Goal: Information Seeking & Learning: Learn about a topic

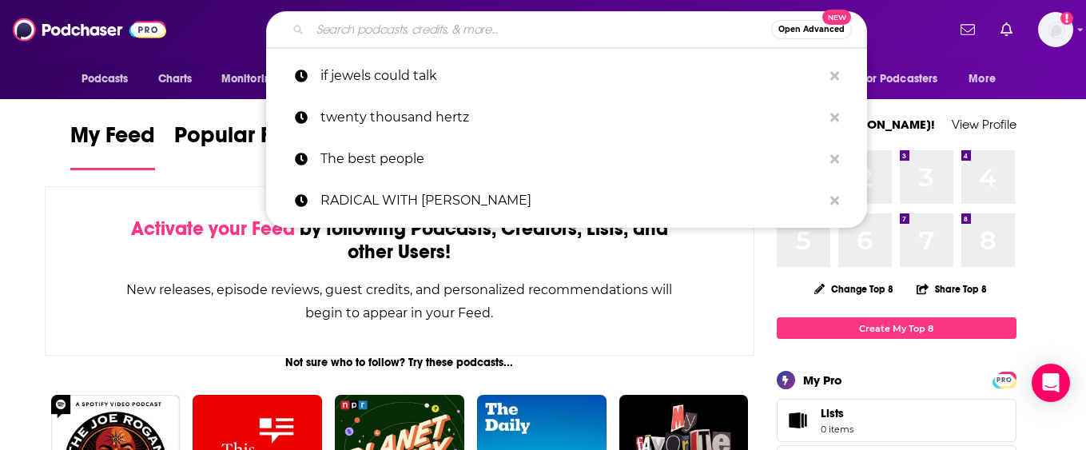
click at [539, 32] on input "Search podcasts, credits, & more..." at bounding box center [540, 30] width 461 height 26
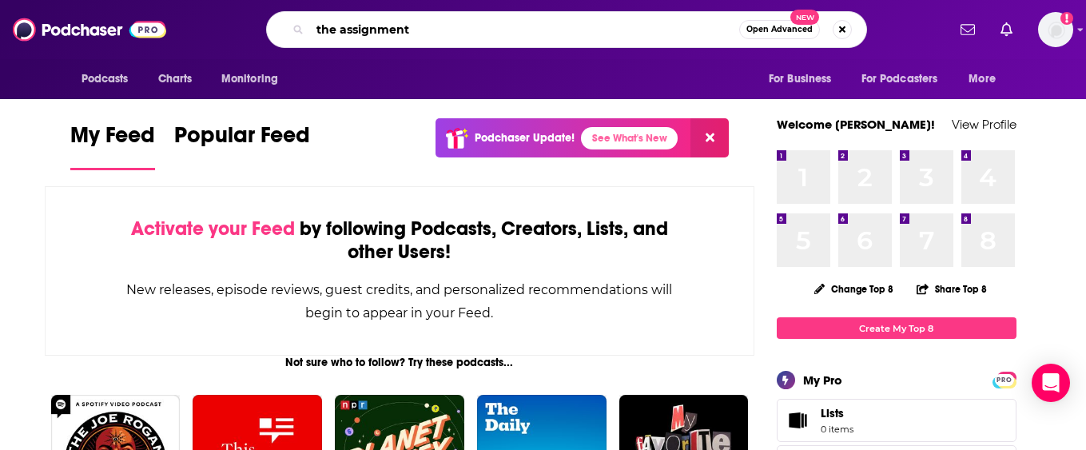
type input "the assignment"
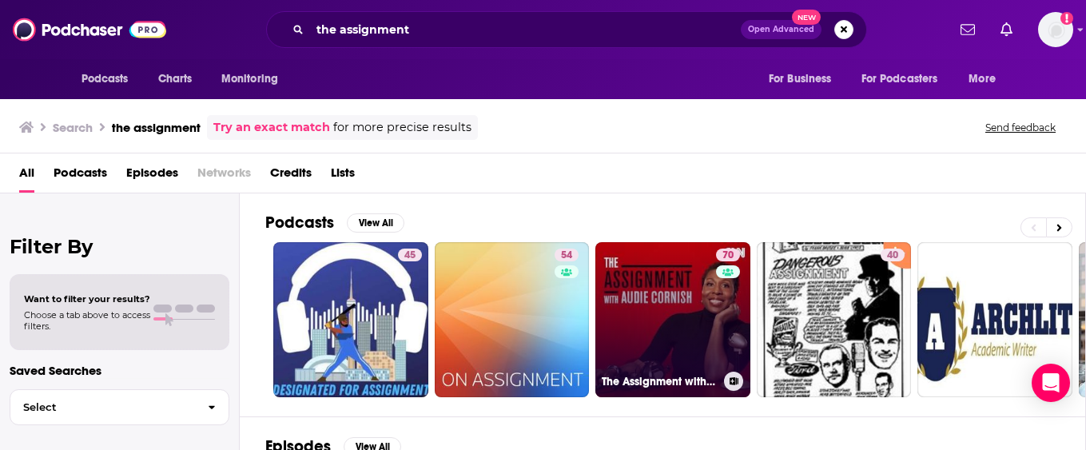
click at [659, 281] on link "70 The Assignment with [PERSON_NAME]" at bounding box center [672, 319] width 155 height 155
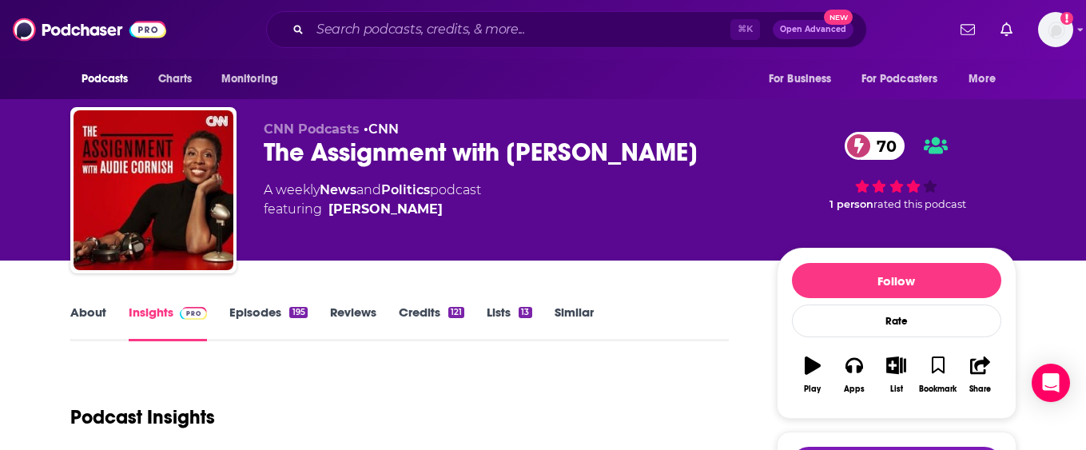
click at [248, 309] on link "Episodes 195" at bounding box center [268, 322] width 78 height 37
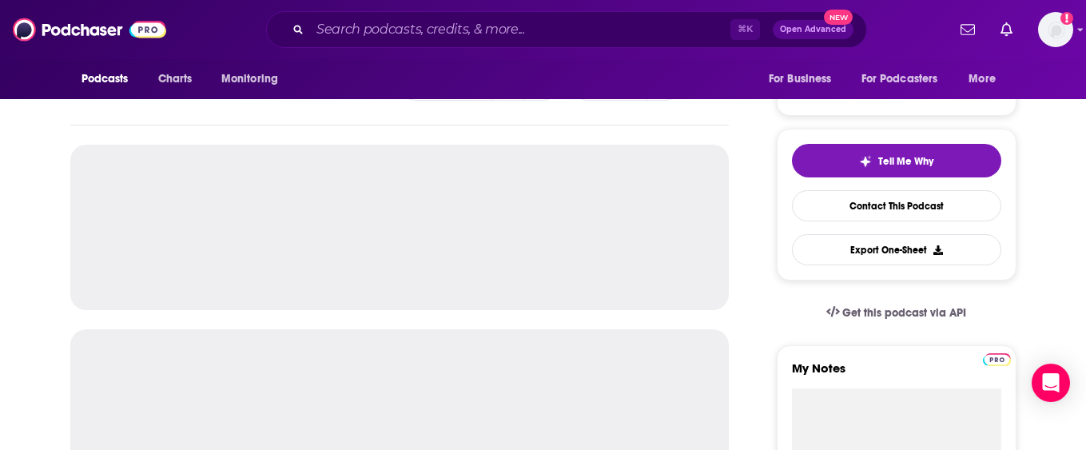
scroll to position [304, 0]
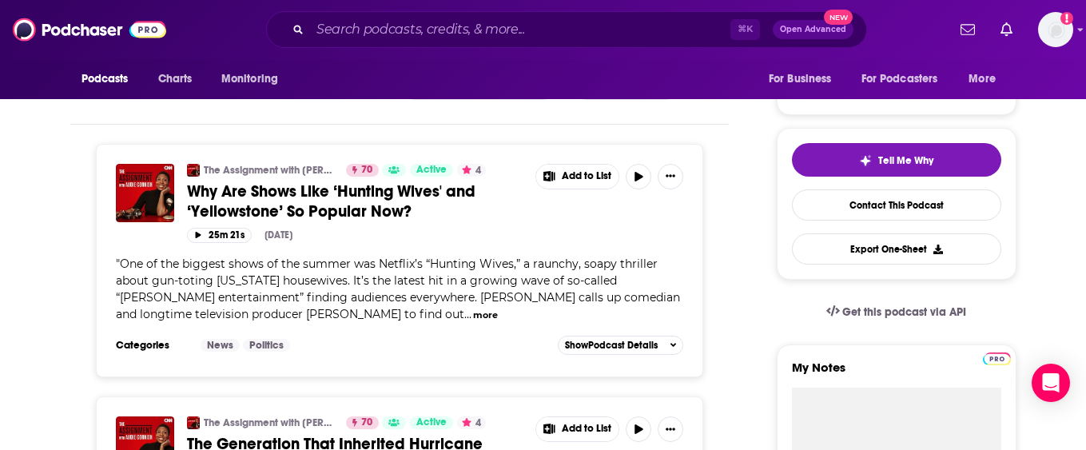
click at [473, 316] on button "more" at bounding box center [485, 315] width 25 height 14
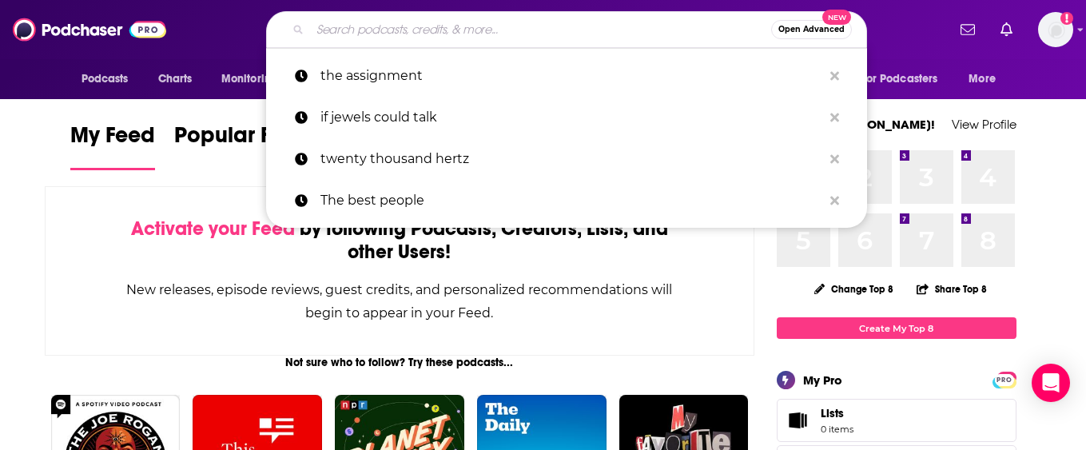
click at [348, 25] on input "Search podcasts, credits, & more..." at bounding box center [540, 30] width 461 height 26
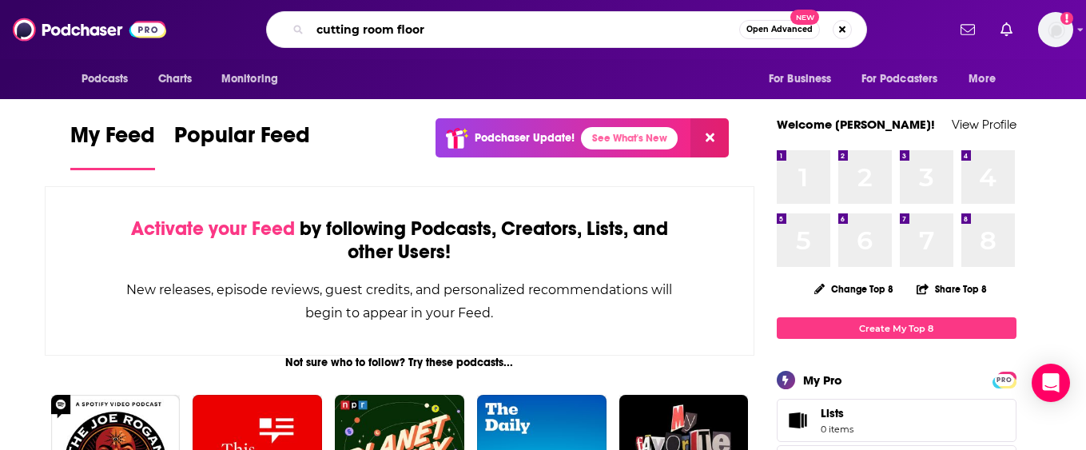
type input "cutting room floor"
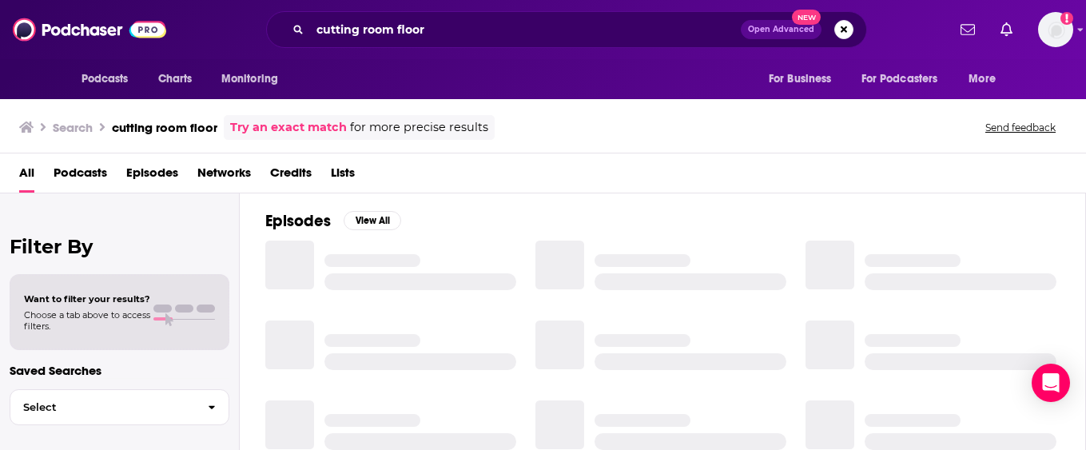
scroll to position [10, 0]
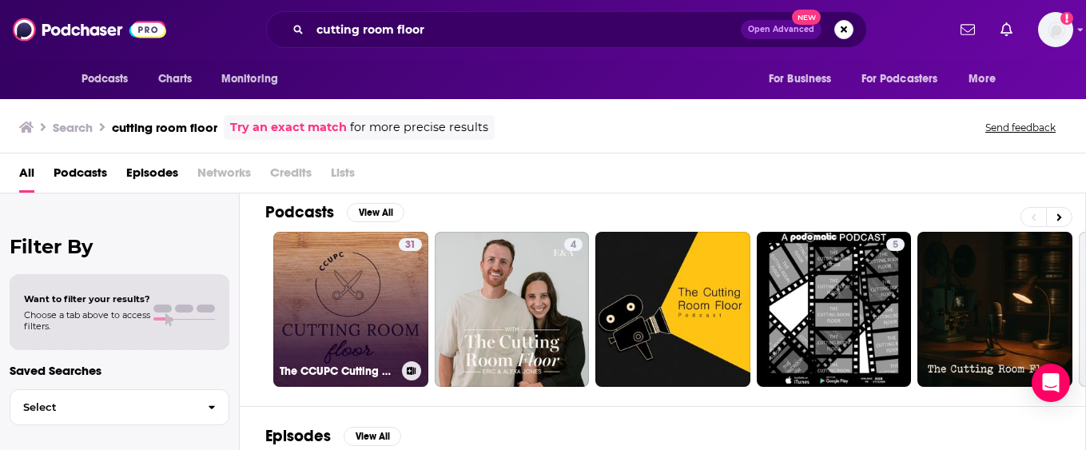
click at [352, 275] on link "31 The CCUPC Cutting Room Floor" at bounding box center [350, 309] width 155 height 155
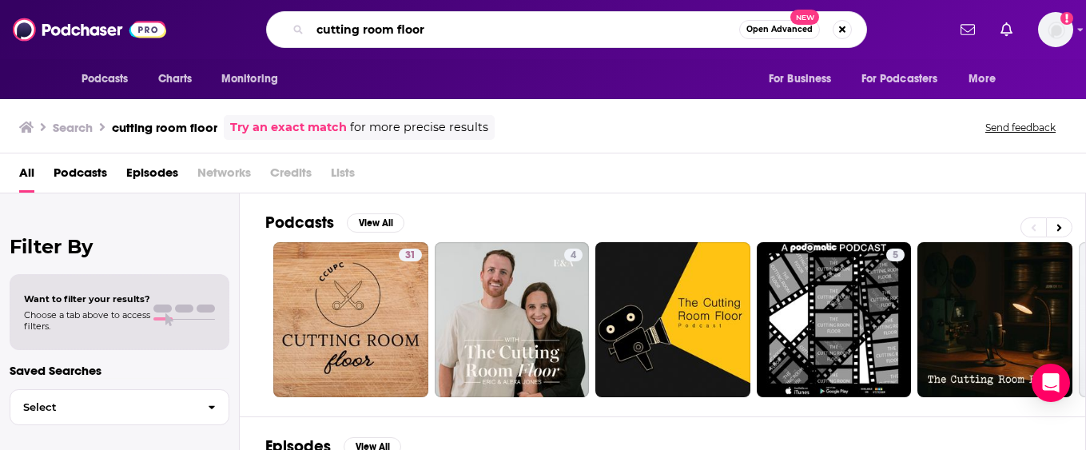
click at [462, 33] on input "cutting room floor" at bounding box center [524, 30] width 429 height 26
type input "cutting room floor recho"
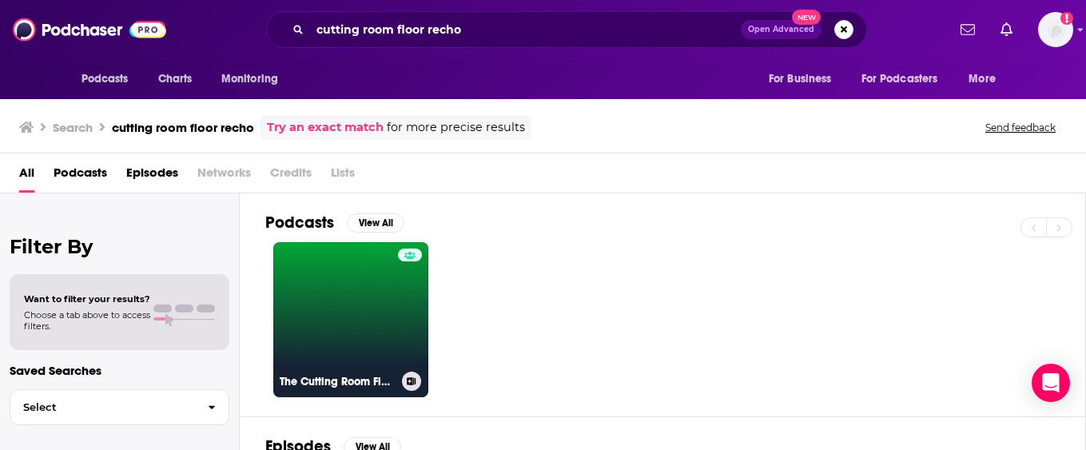
click at [342, 322] on link "The Cutting Room Floor" at bounding box center [350, 319] width 155 height 155
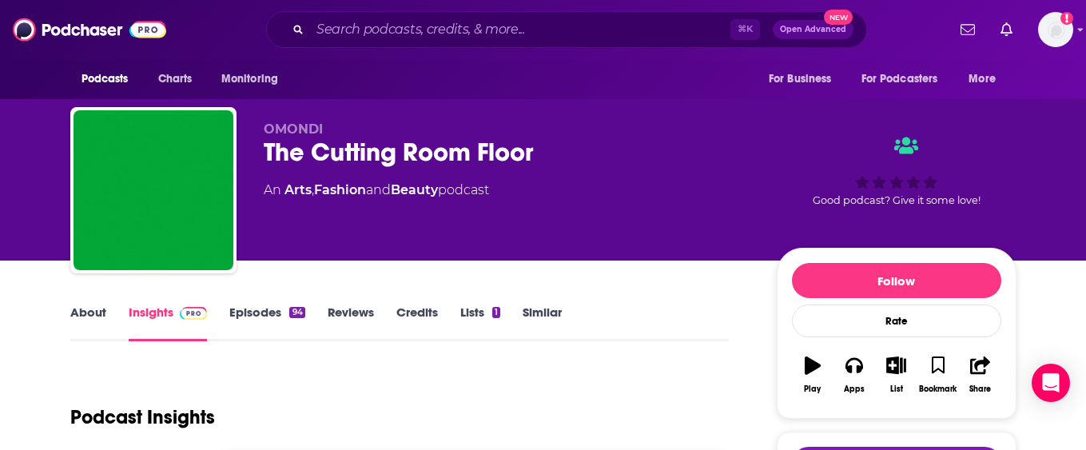
click at [256, 318] on link "Episodes 94" at bounding box center [266, 322] width 75 height 37
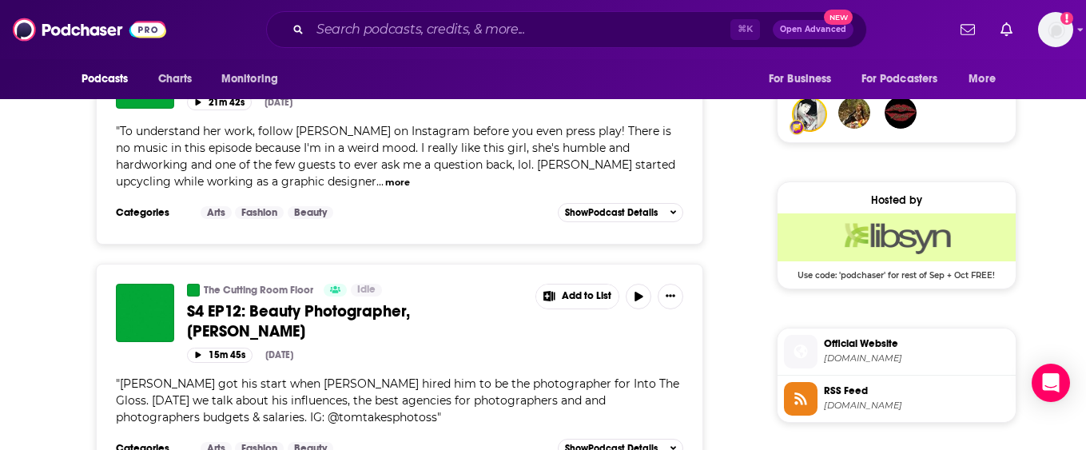
scroll to position [1181, 0]
